Goal: Information Seeking & Learning: Stay updated

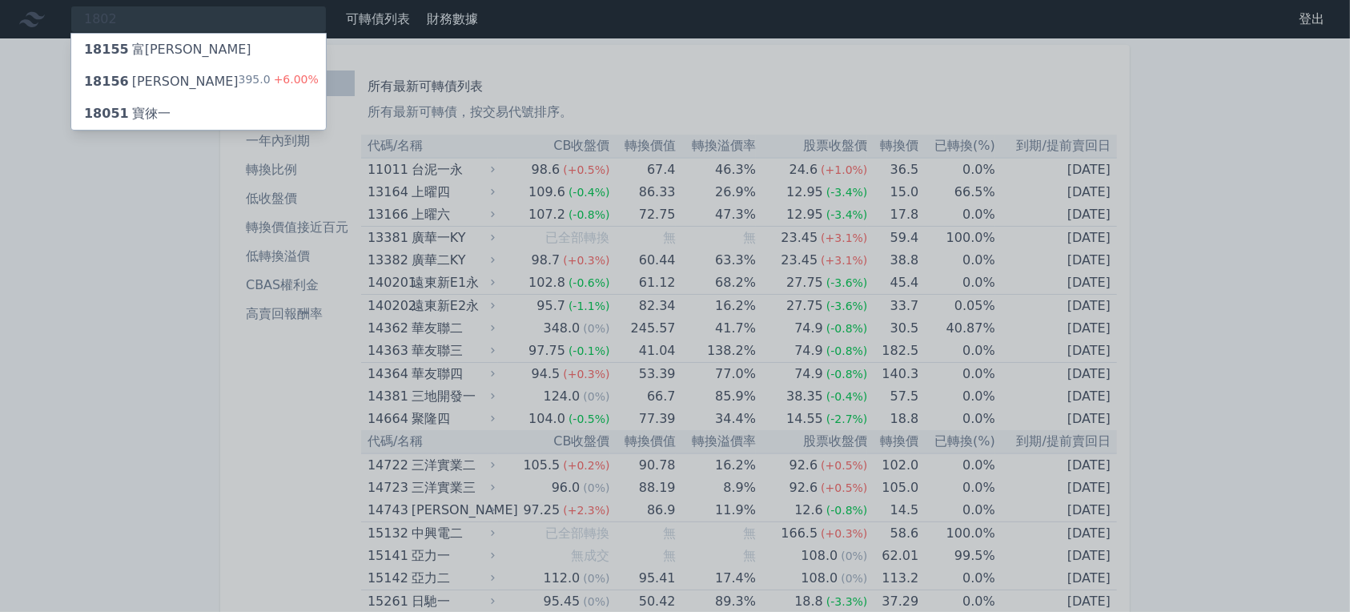
click at [319, 91] on div "395.0 +6.00%" at bounding box center [279, 81] width 80 height 19
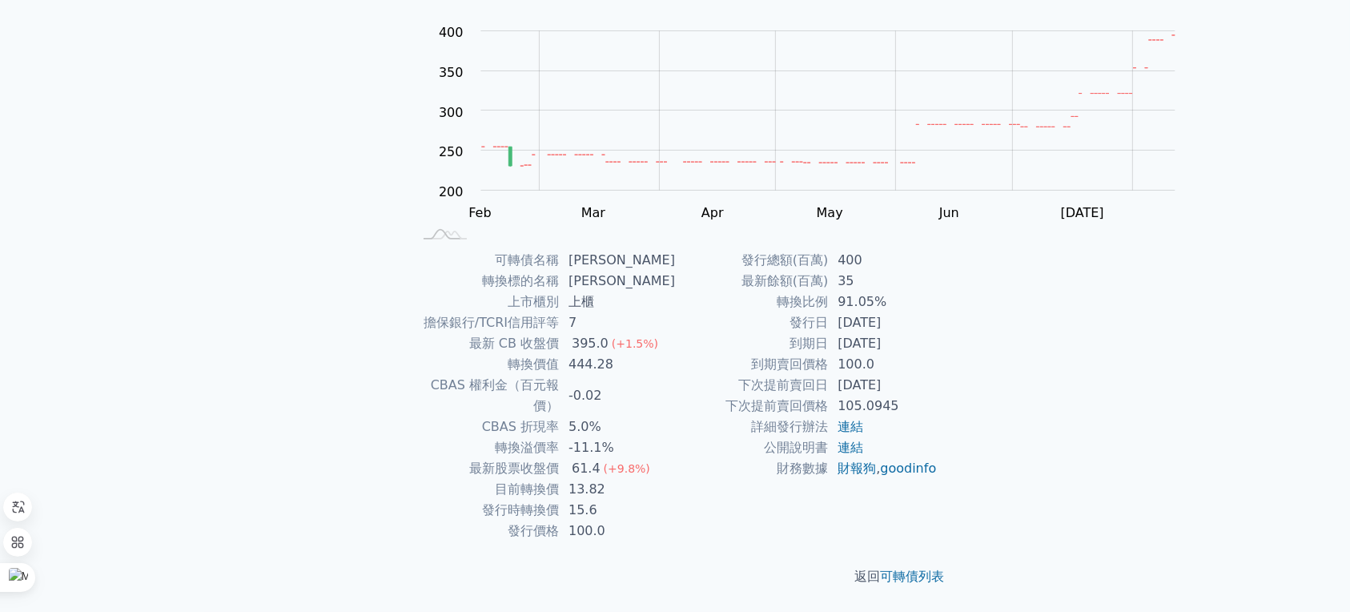
scroll to position [107, 0]
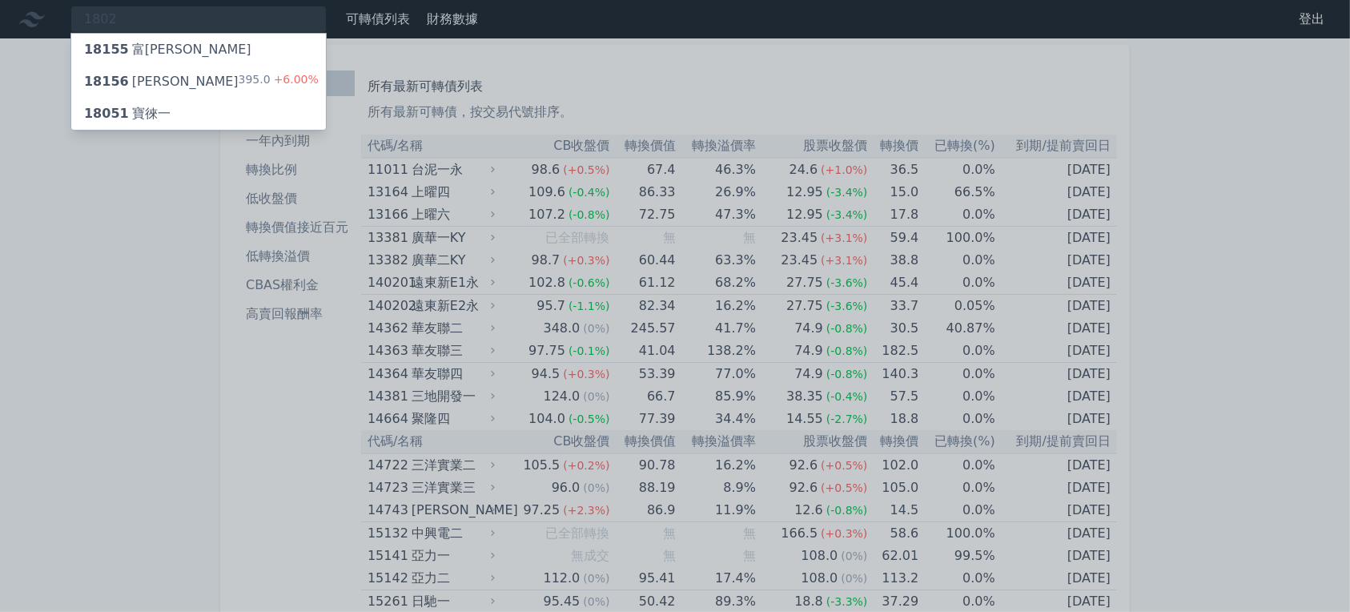
click at [326, 98] on div "18156 富喬六 395.0 +6.00%" at bounding box center [198, 82] width 255 height 32
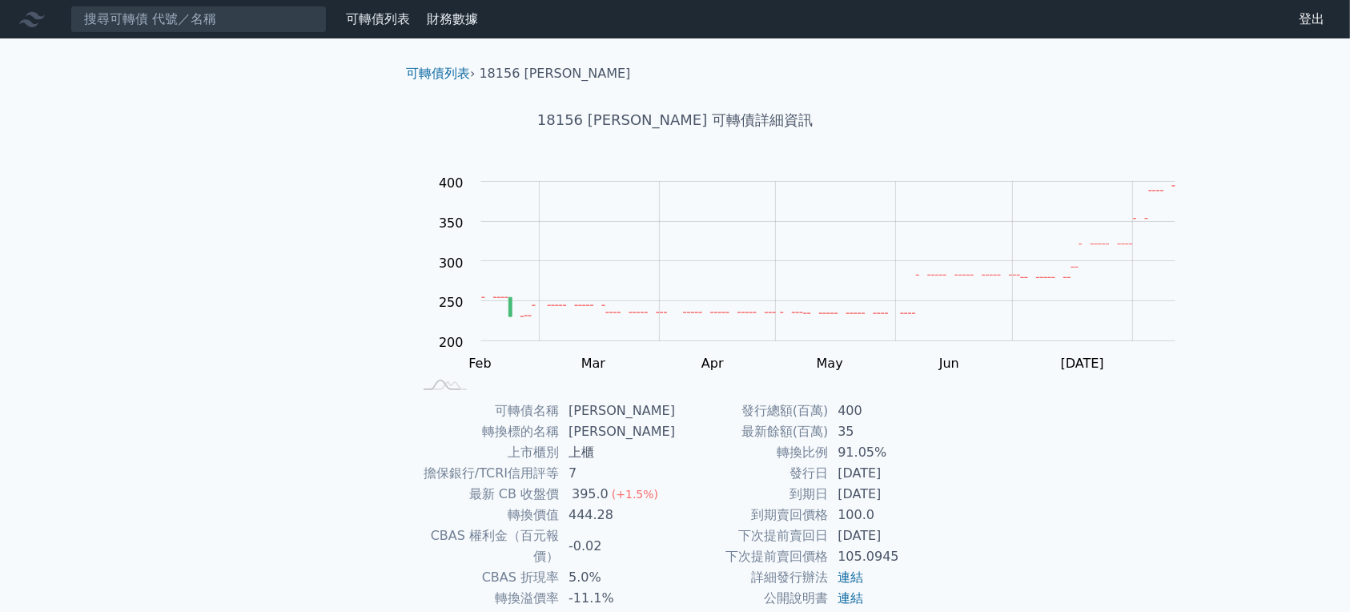
click at [393, 132] on div "18156 [PERSON_NAME] 可轉債詳細資訊" at bounding box center [675, 120] width 564 height 74
click at [406, 81] on link "可轉債列表" at bounding box center [438, 73] width 64 height 15
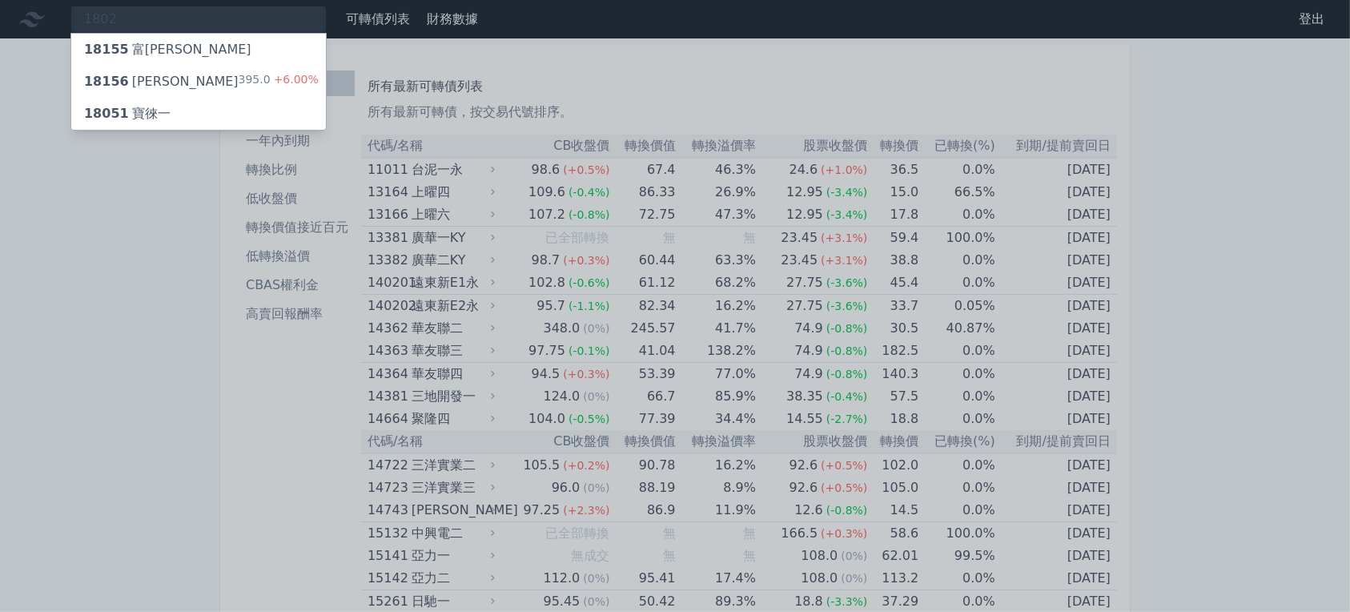
click at [577, 155] on div at bounding box center [675, 306] width 1350 height 612
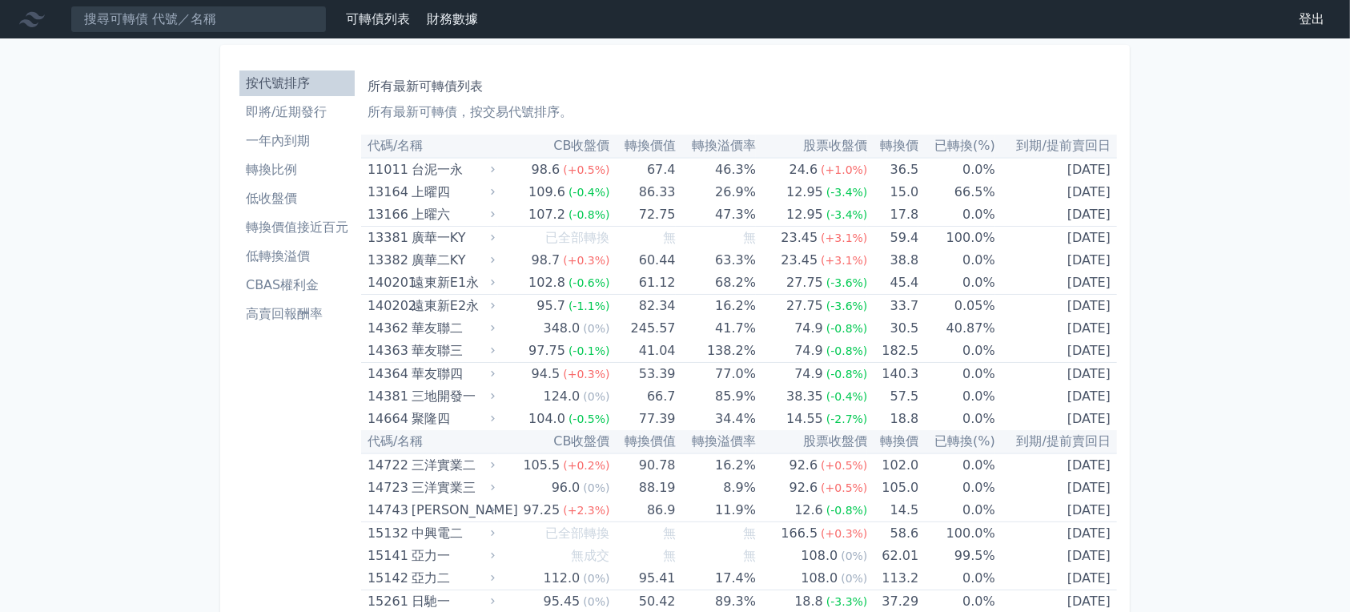
click at [239, 122] on li "即將/近期發行" at bounding box center [296, 112] width 115 height 19
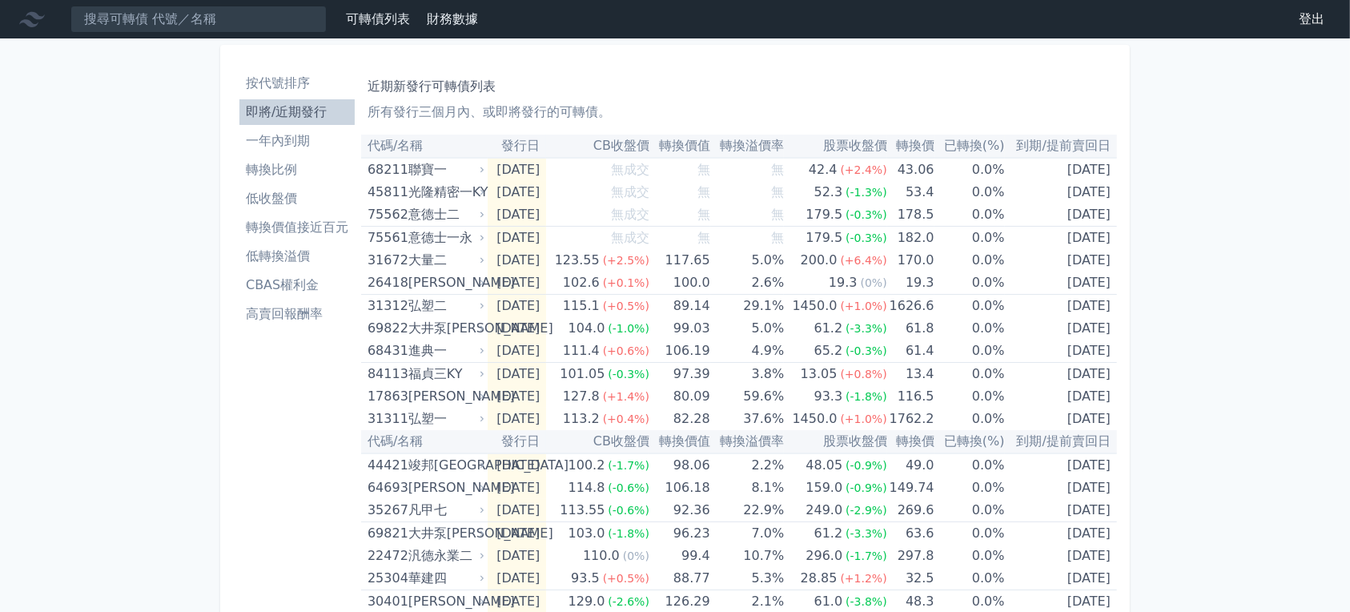
click at [594, 96] on h1 "近期新發行可轉債列表" at bounding box center [739, 86] width 743 height 19
click at [288, 22] on input at bounding box center [198, 19] width 256 height 27
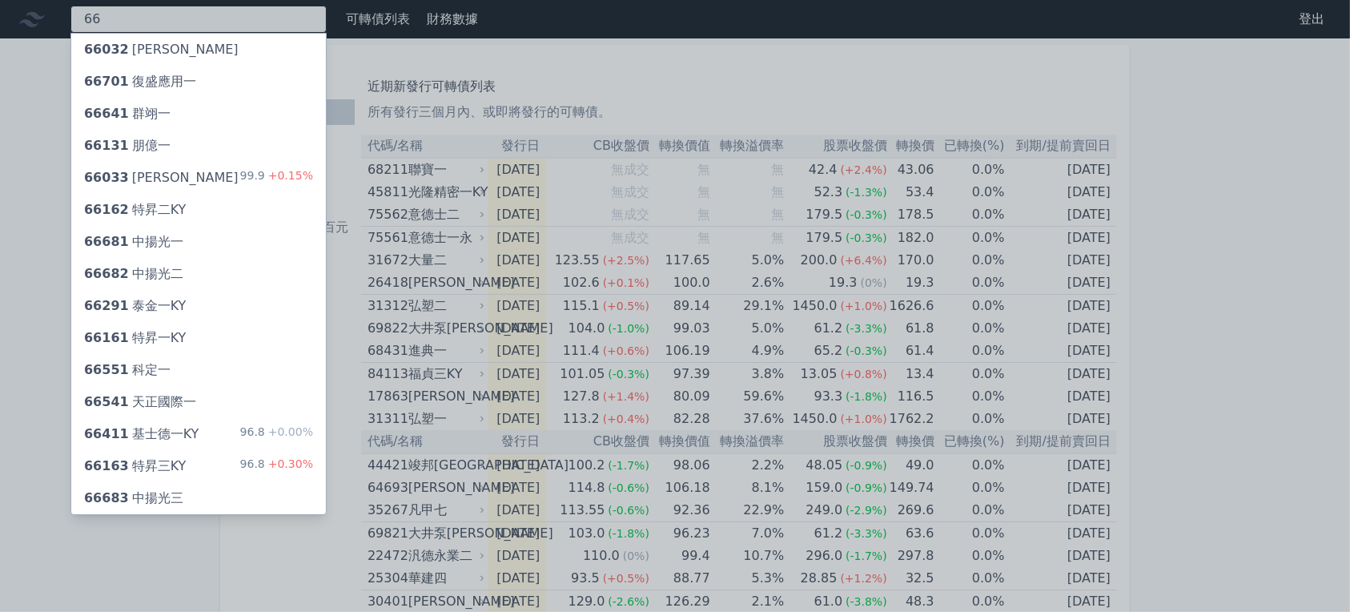
type input "6"
